Goal: Navigation & Orientation: Find specific page/section

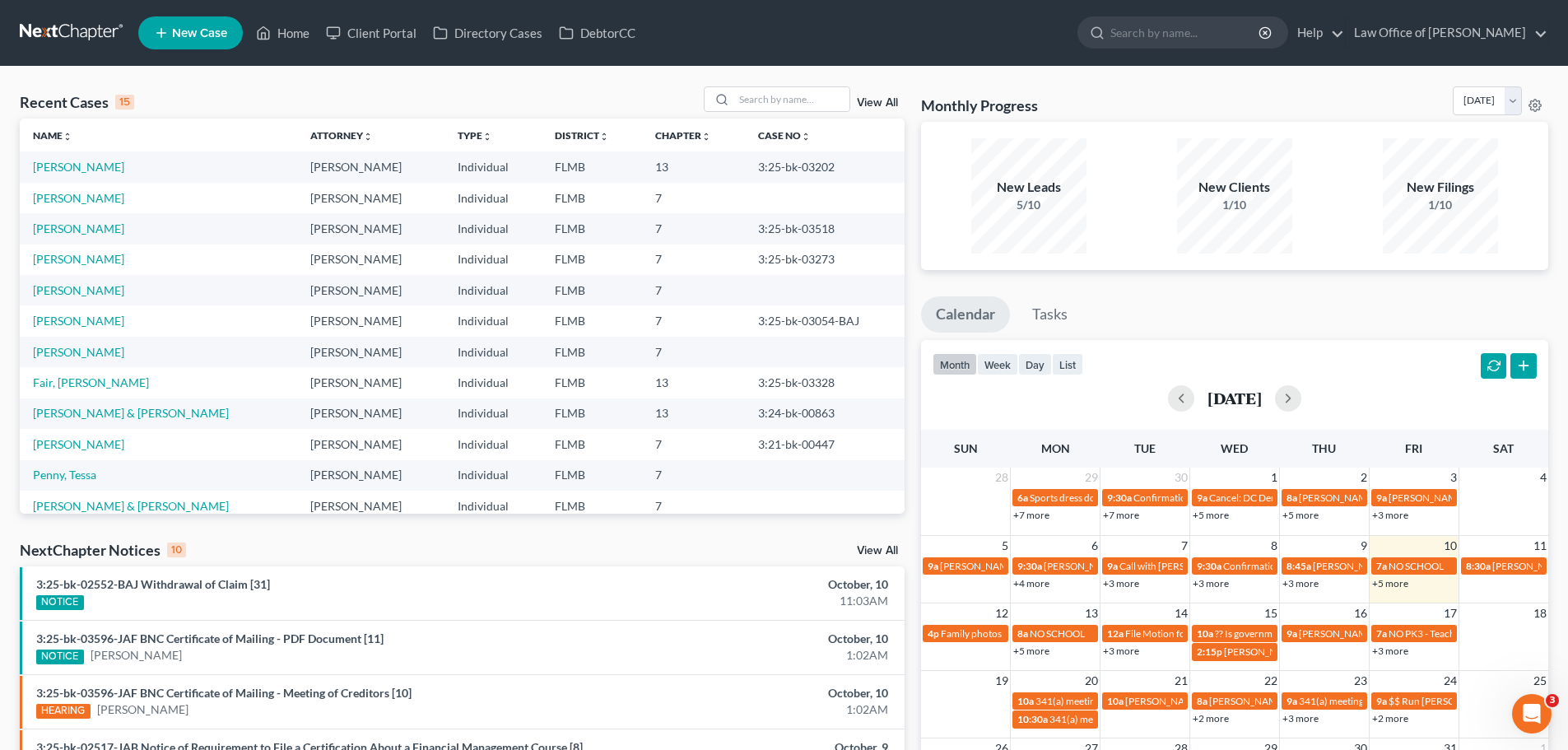
click at [280, 84] on div "Recent Cases 15 View All Name unfold_more expand_more expand_less Attorney unfo…" at bounding box center [784, 611] width 1568 height 1088
click at [91, 30] on link at bounding box center [73, 33] width 106 height 30
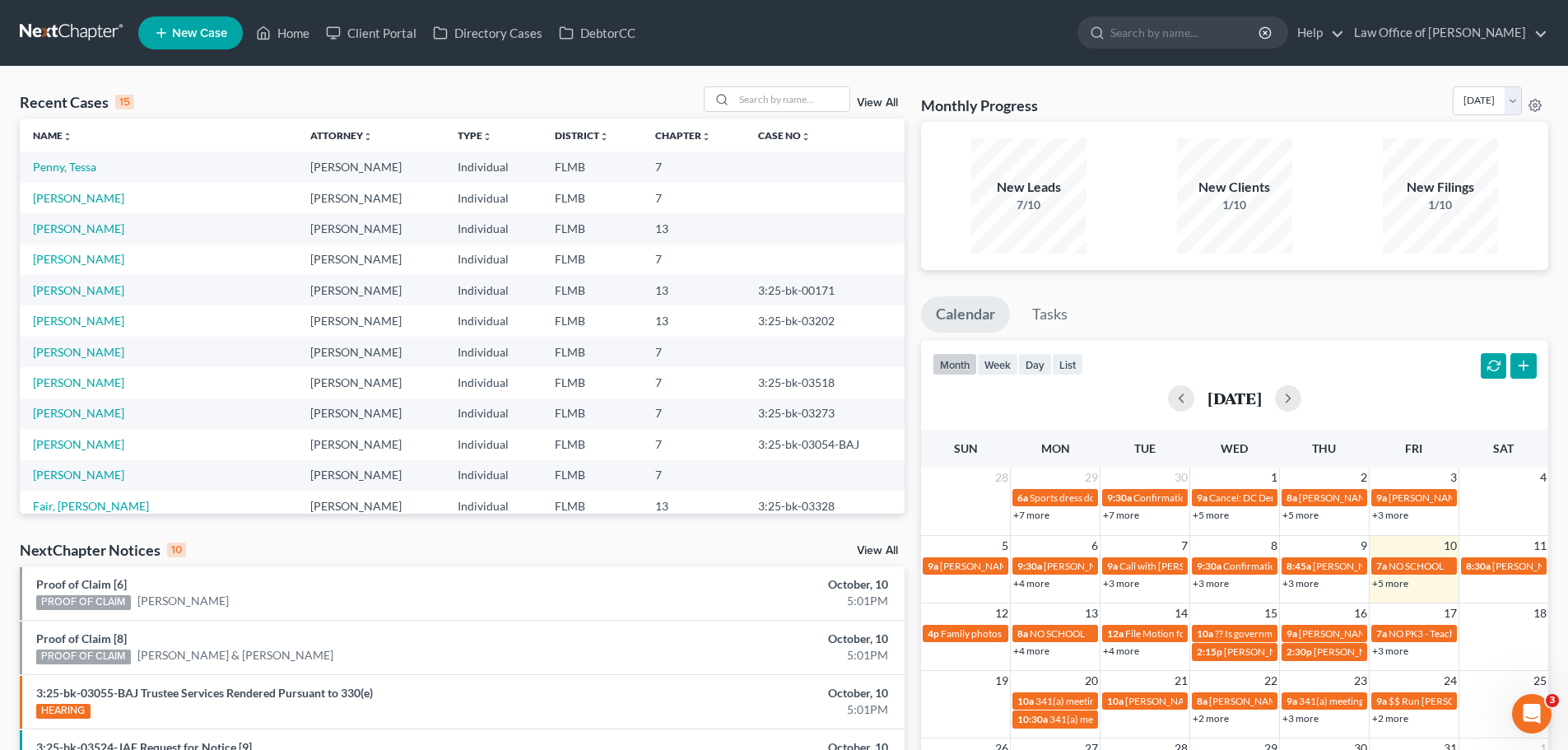
click at [325, 87] on div "Recent Cases 15 View All" at bounding box center [462, 102] width 885 height 32
